Goal: Task Accomplishment & Management: Manage account settings

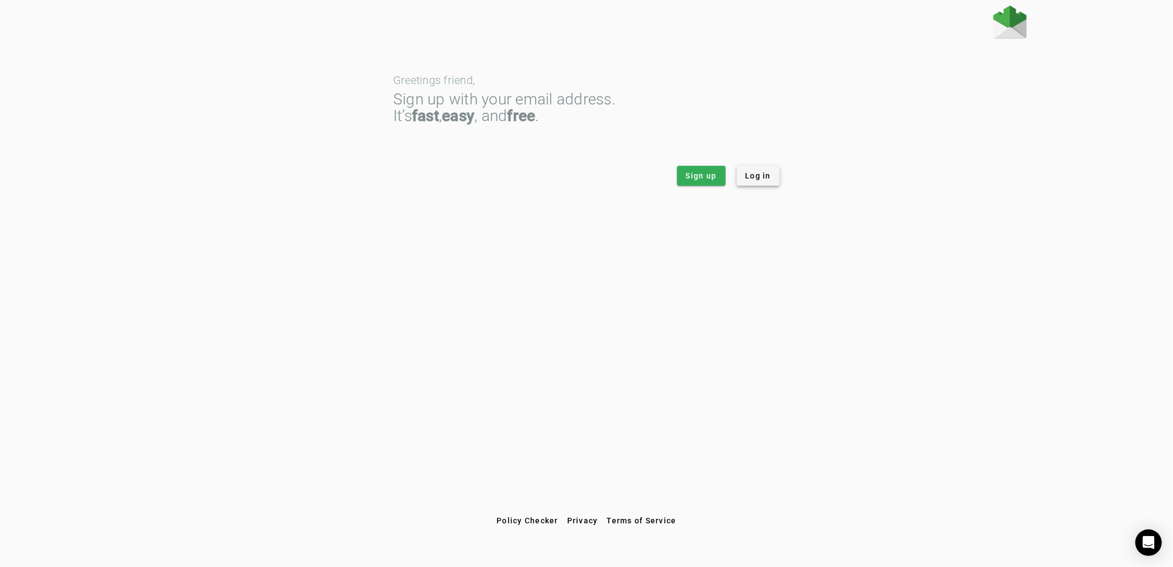
click at [750, 173] on span "Log in" at bounding box center [759, 175] width 26 height 11
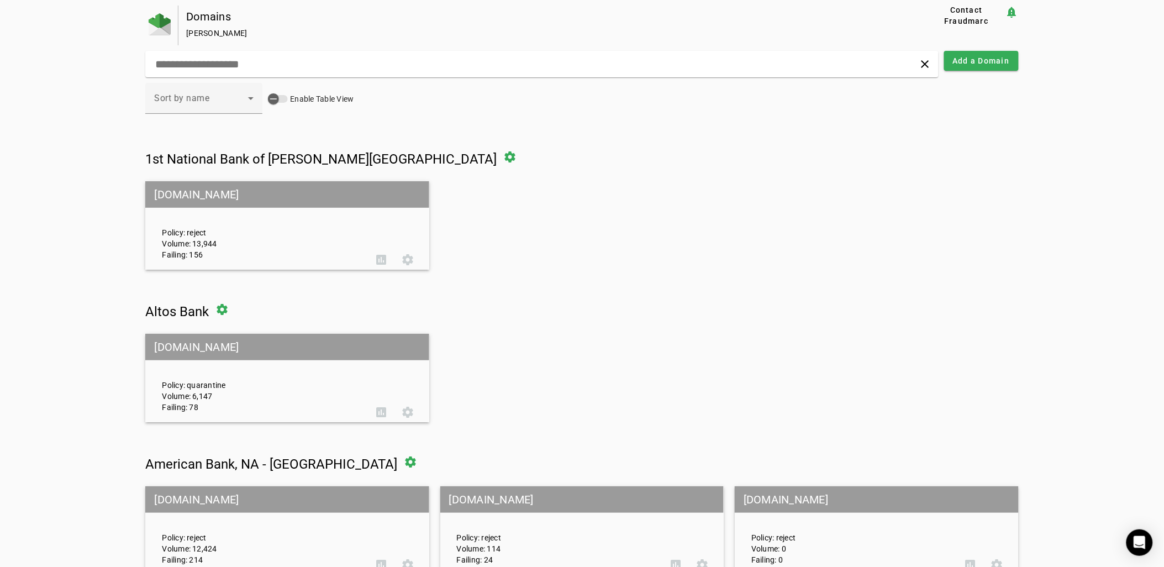
click at [290, 58] on input "text" at bounding box center [372, 63] width 436 height 13
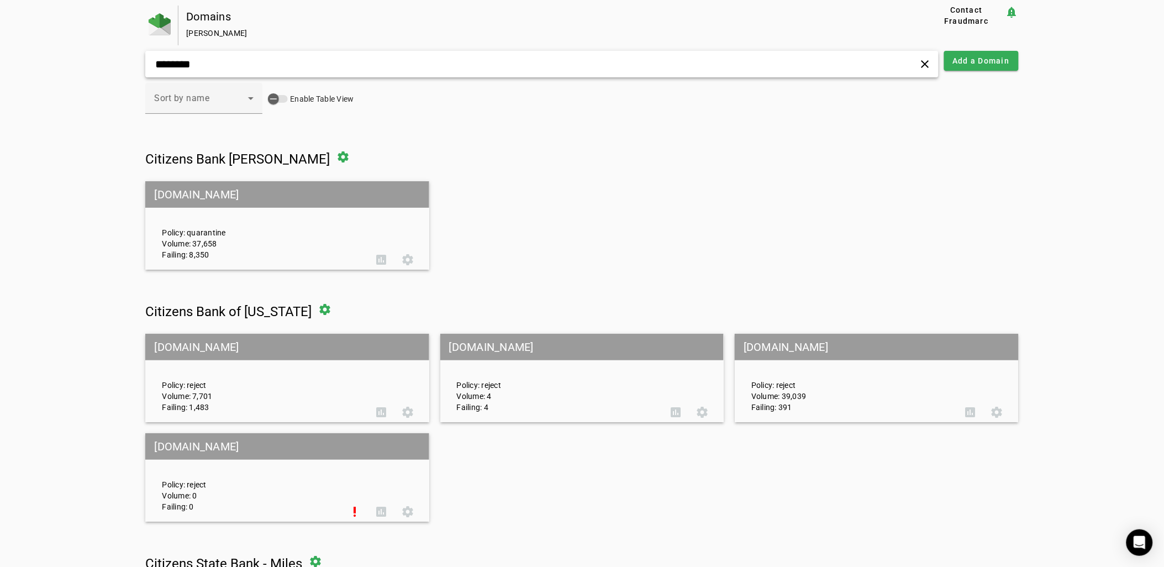
type input "********"
click at [202, 196] on mat-grid-tile-header "[DOMAIN_NAME]" at bounding box center [286, 194] width 283 height 27
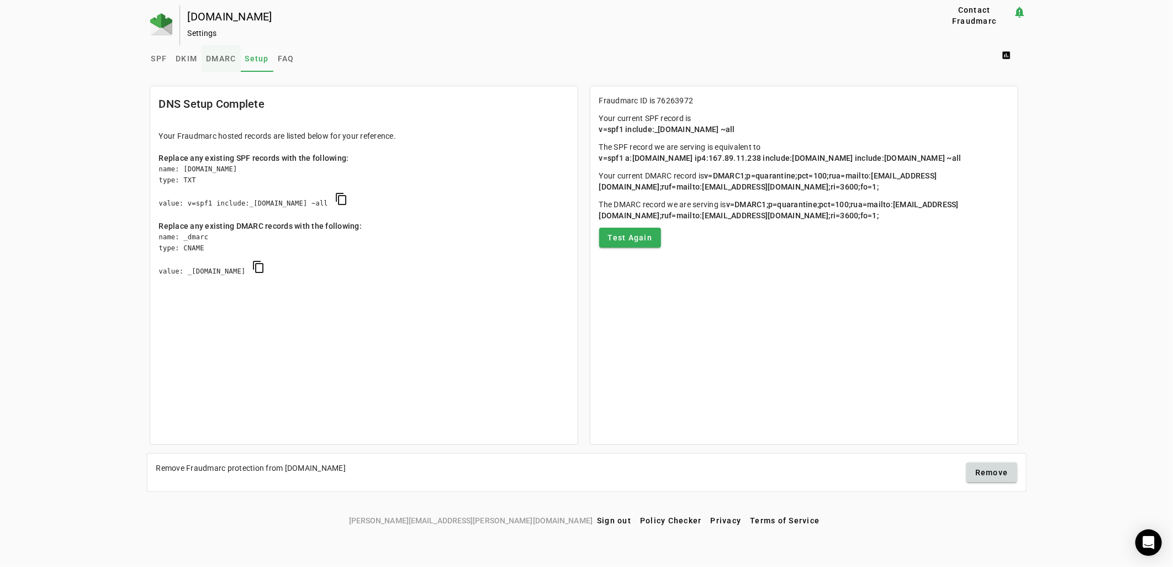
click at [218, 65] on span "DMARC" at bounding box center [221, 58] width 30 height 27
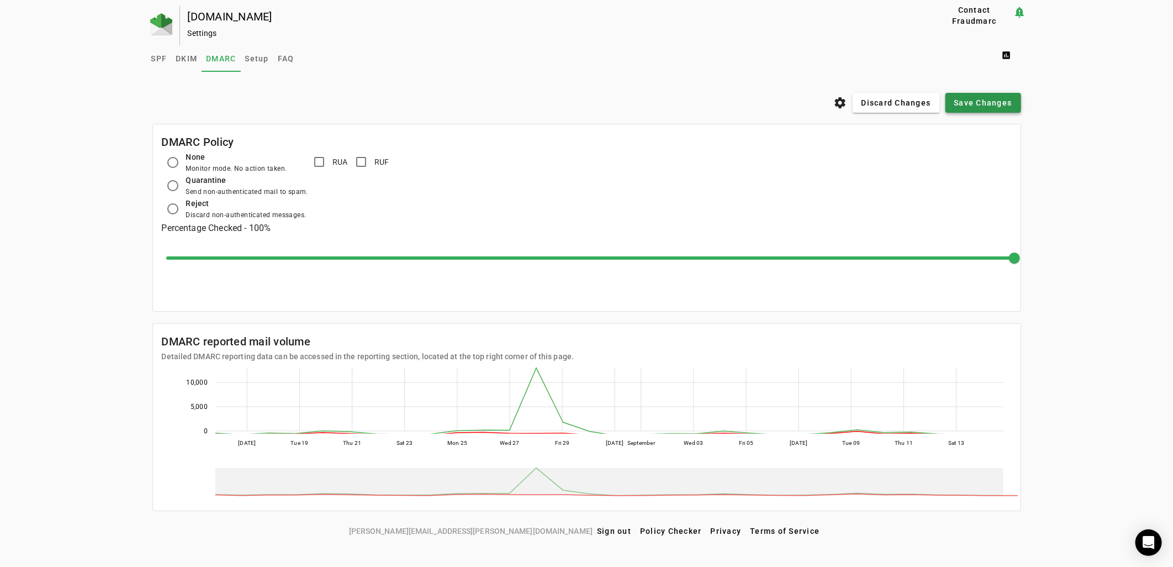
click at [968, 98] on span "Save Changes" at bounding box center [983, 102] width 58 height 11
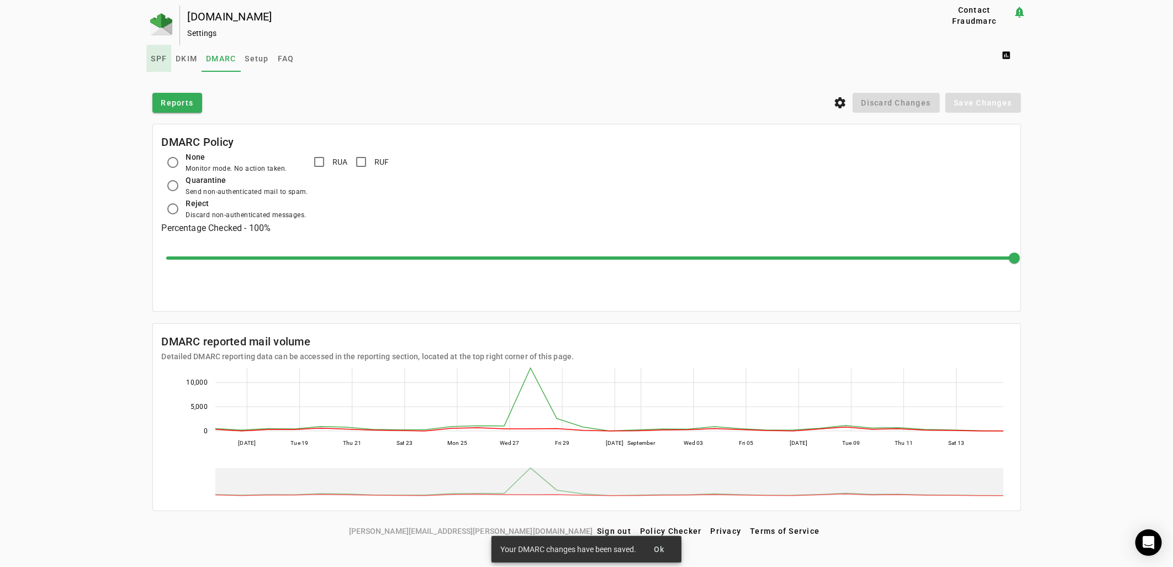
click at [158, 52] on span "SPF" at bounding box center [159, 58] width 16 height 27
